Goal: Find contact information: Find contact information

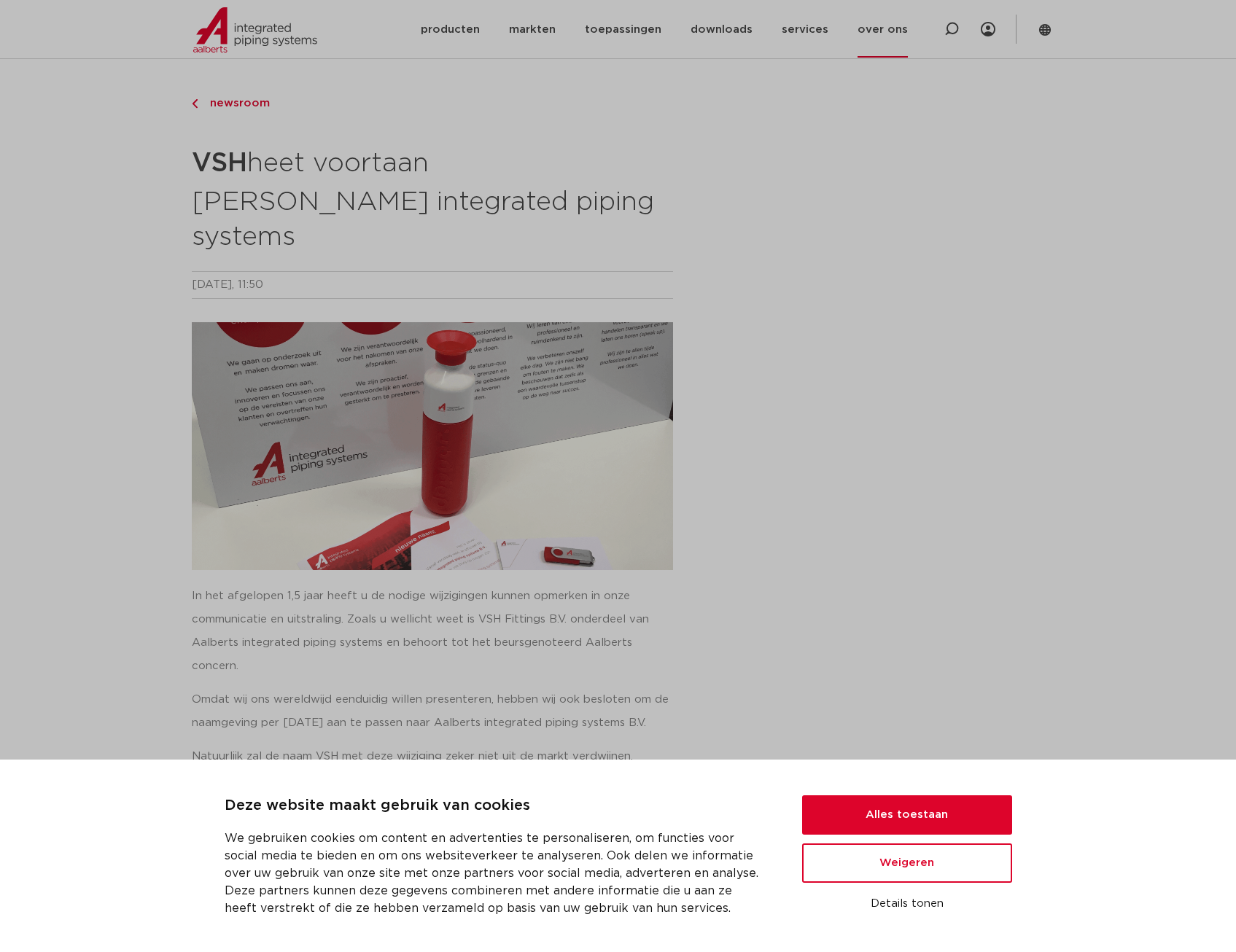
click at [897, 30] on link "over ons" at bounding box center [883, 30] width 50 height 56
click at [908, 809] on button "Alles toestaan" at bounding box center [907, 816] width 210 height 40
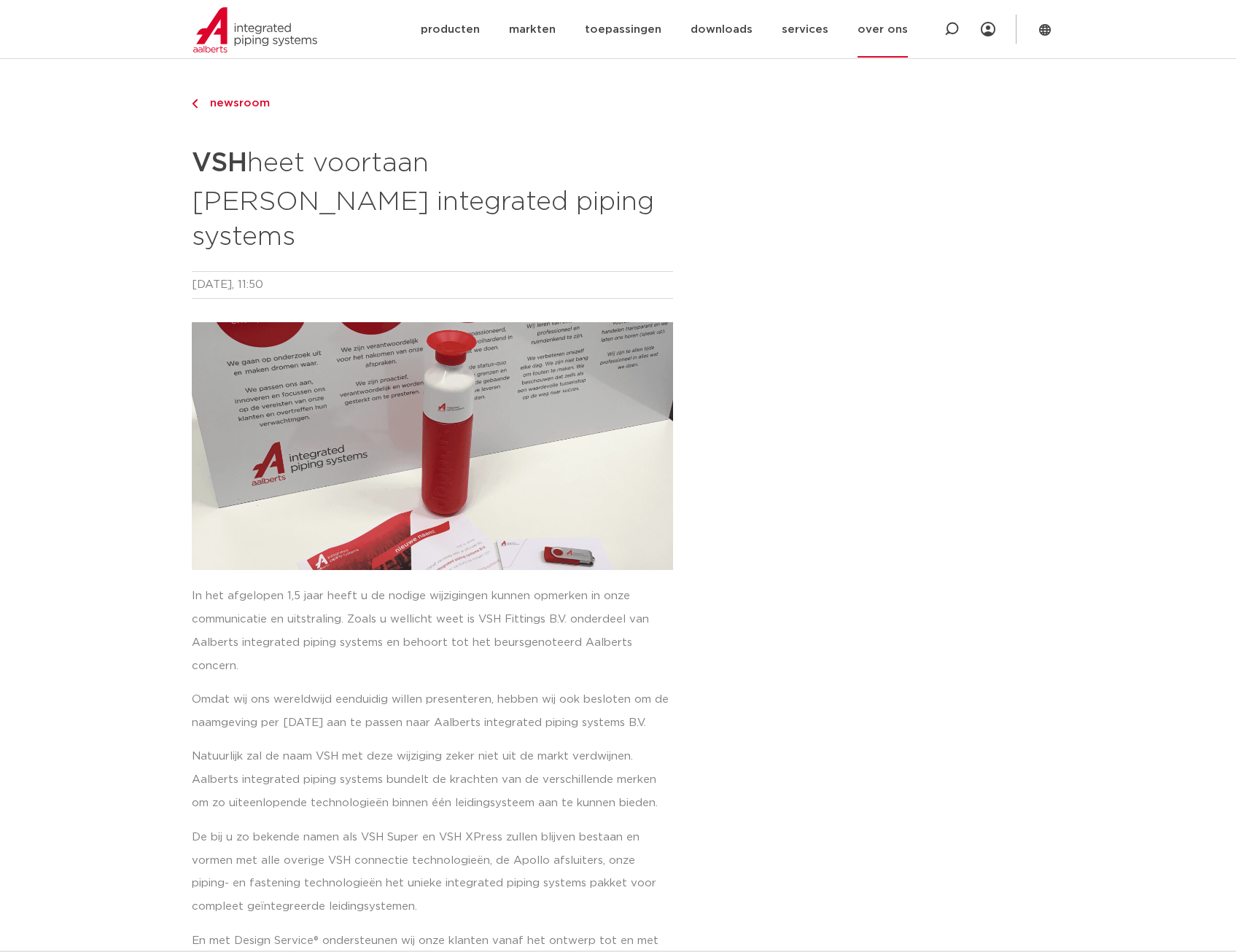
click at [888, 26] on link "over ons" at bounding box center [883, 30] width 50 height 56
drag, startPoint x: 793, startPoint y: 97, endPoint x: 800, endPoint y: 96, distance: 7.1
click at [793, 98] on div at bounding box center [905, 783] width 296 height 1390
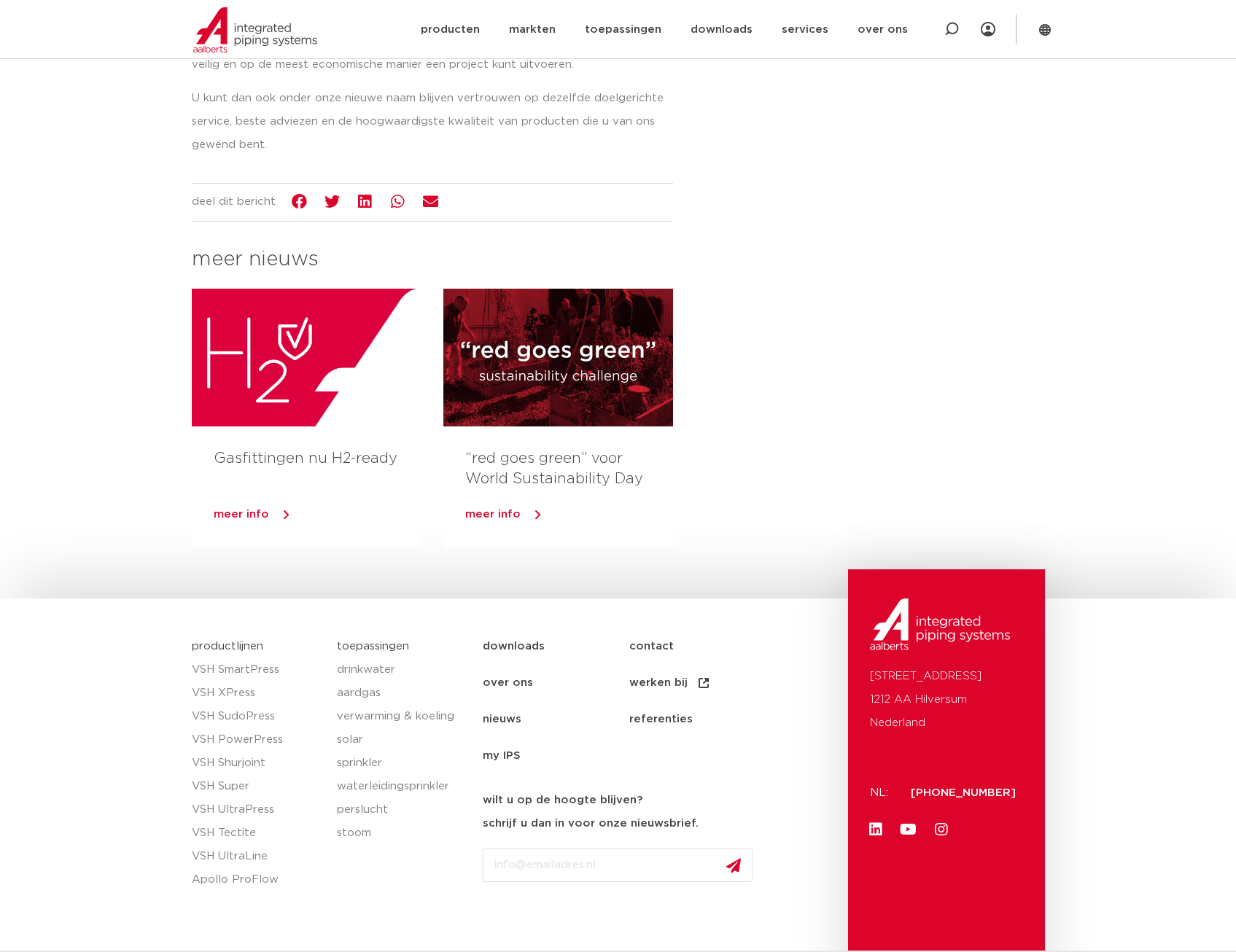
scroll to position [942, 0]
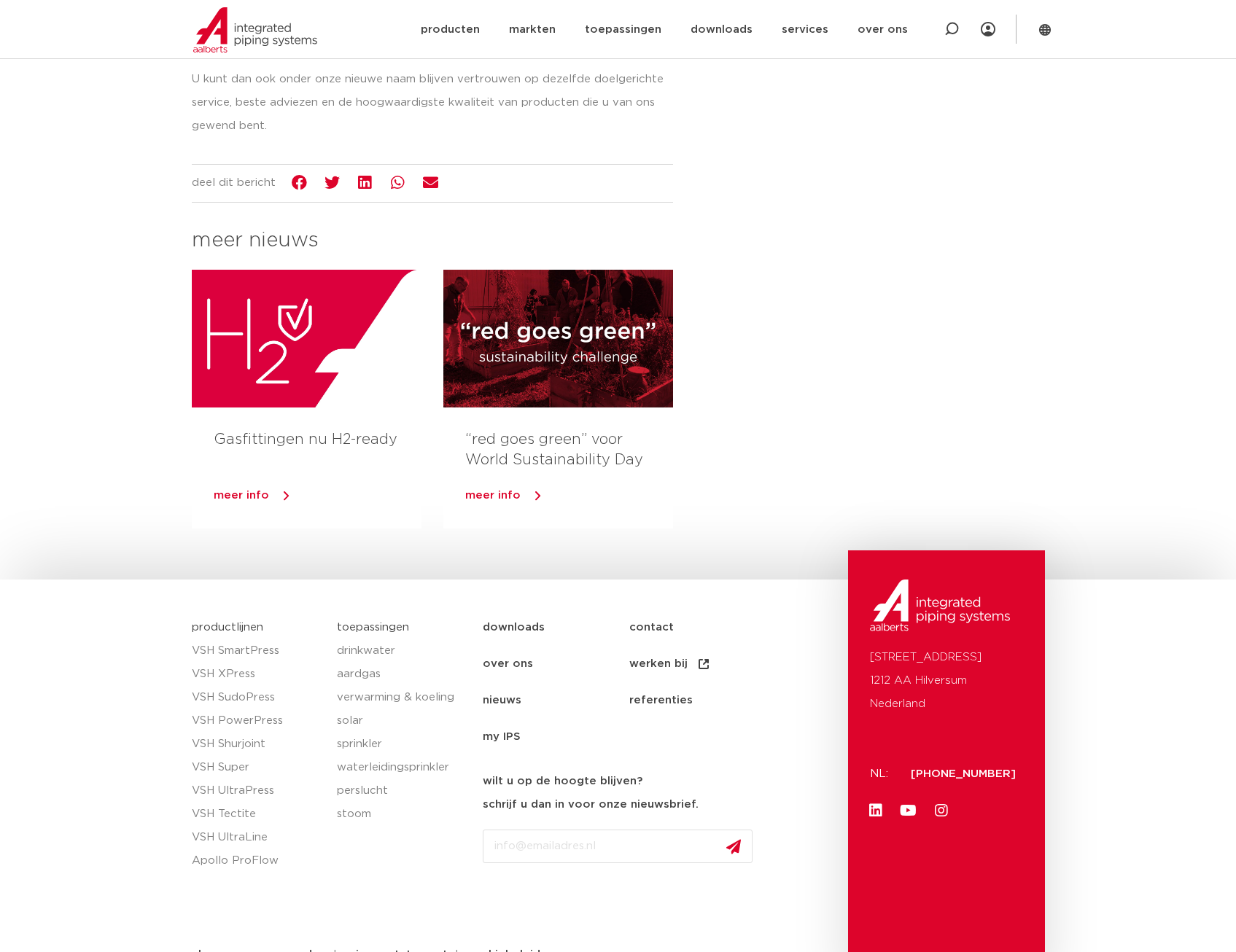
click at [653, 609] on link "contact" at bounding box center [703, 628] width 147 height 36
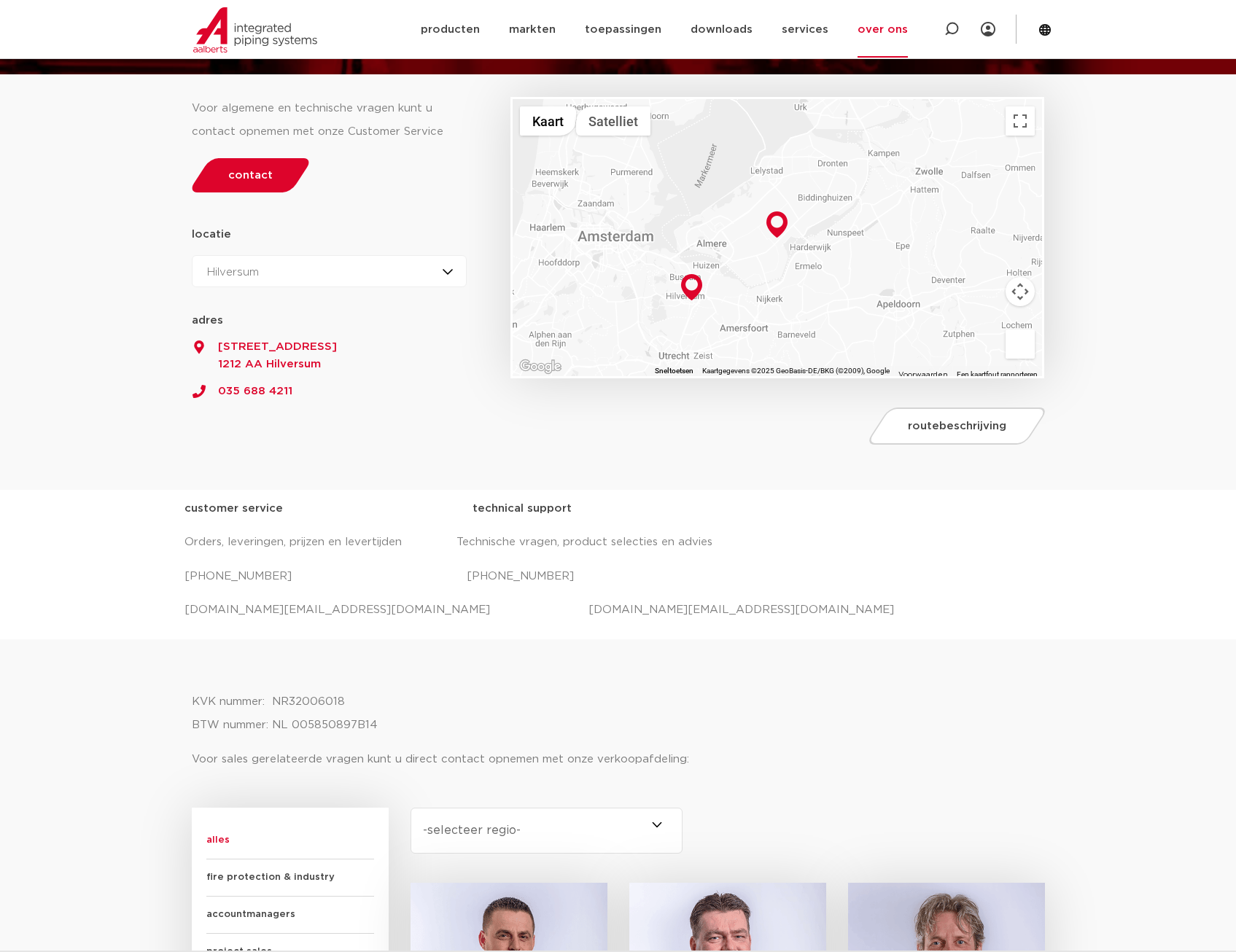
scroll to position [146, 0]
